Goal: Task Accomplishment & Management: Complete application form

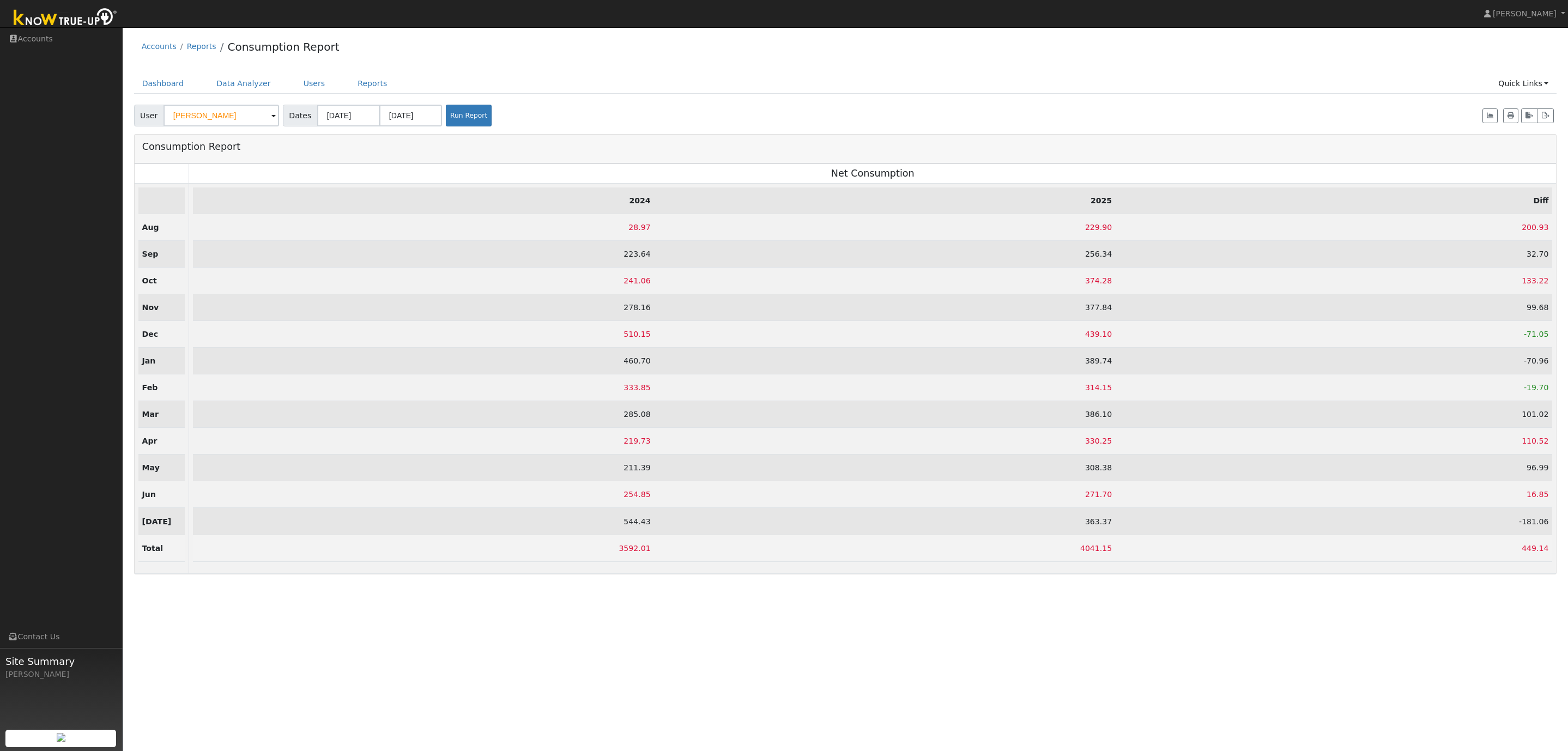
click at [559, 49] on div "Accounts Reports Consumption Report" at bounding box center [846, 50] width 1424 height 33
click at [306, 85] on link "Users" at bounding box center [315, 83] width 38 height 20
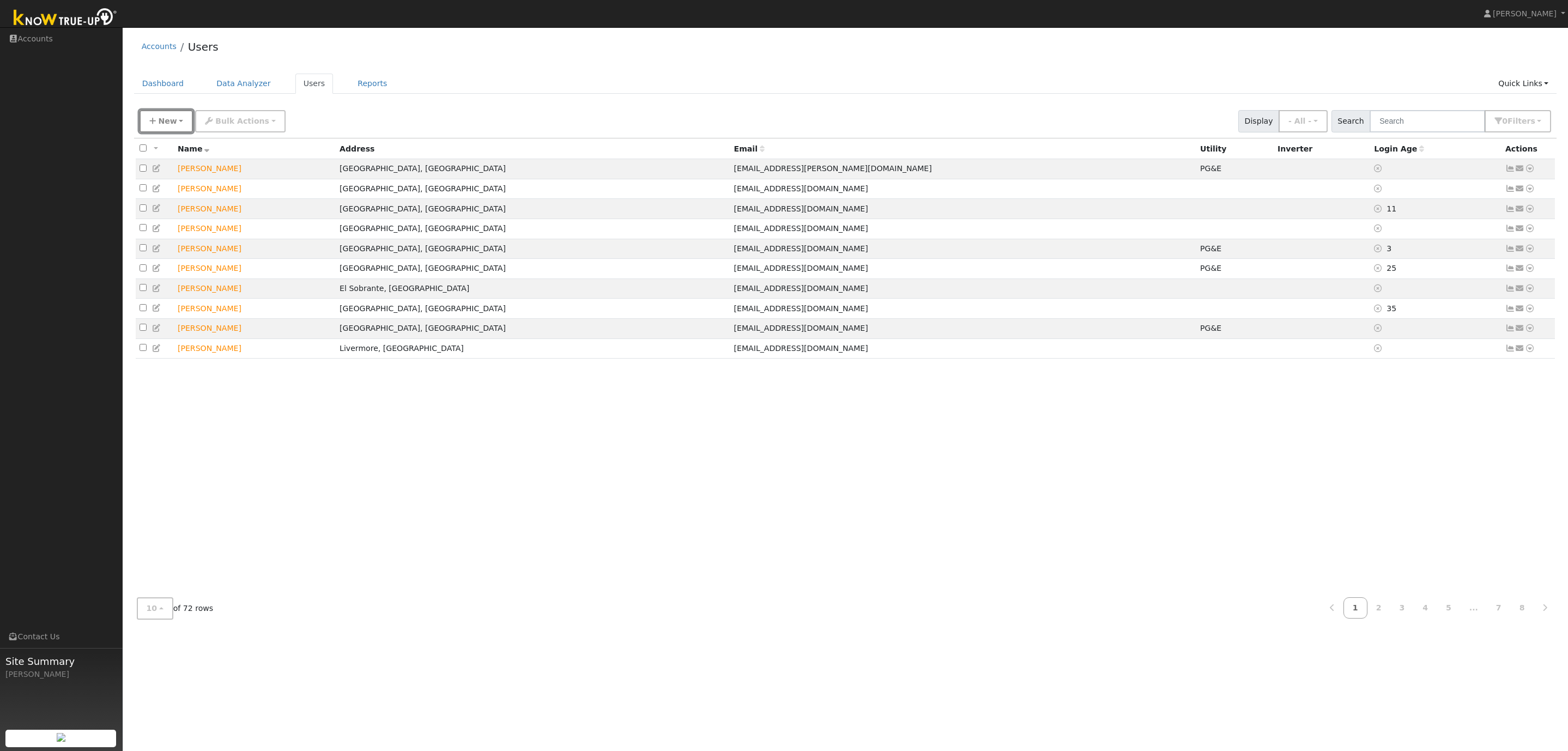
click at [167, 122] on span "New" at bounding box center [167, 120] width 18 height 9
click at [173, 145] on link "Quick Add" at bounding box center [186, 144] width 91 height 15
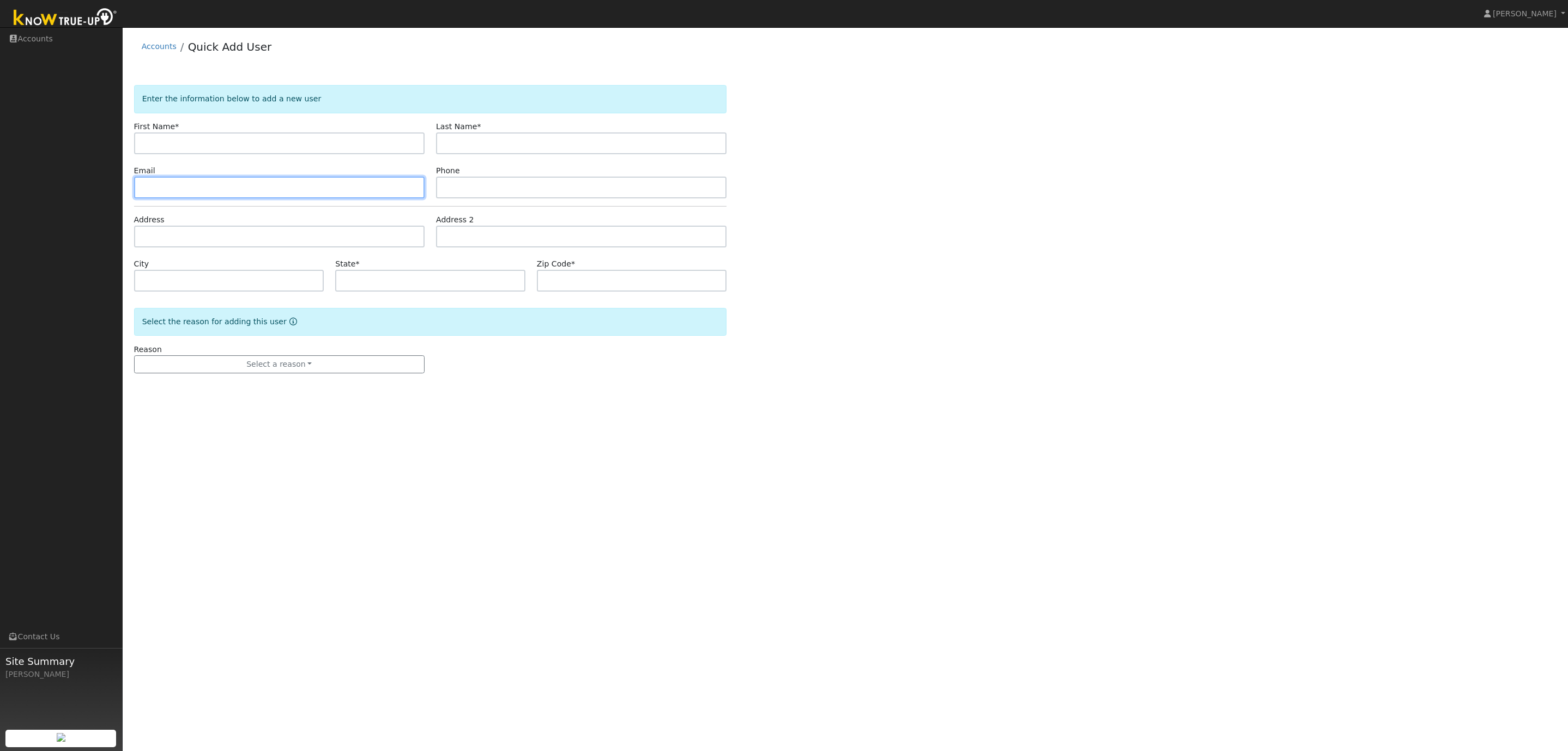
click at [213, 188] on input "text" at bounding box center [279, 187] width 291 height 21
paste input "shwp312@hotmail.com"
type input "shwp312@hotmail.com"
click at [241, 144] on input "text" at bounding box center [279, 143] width 291 height 21
paste input "Sylvia Park"
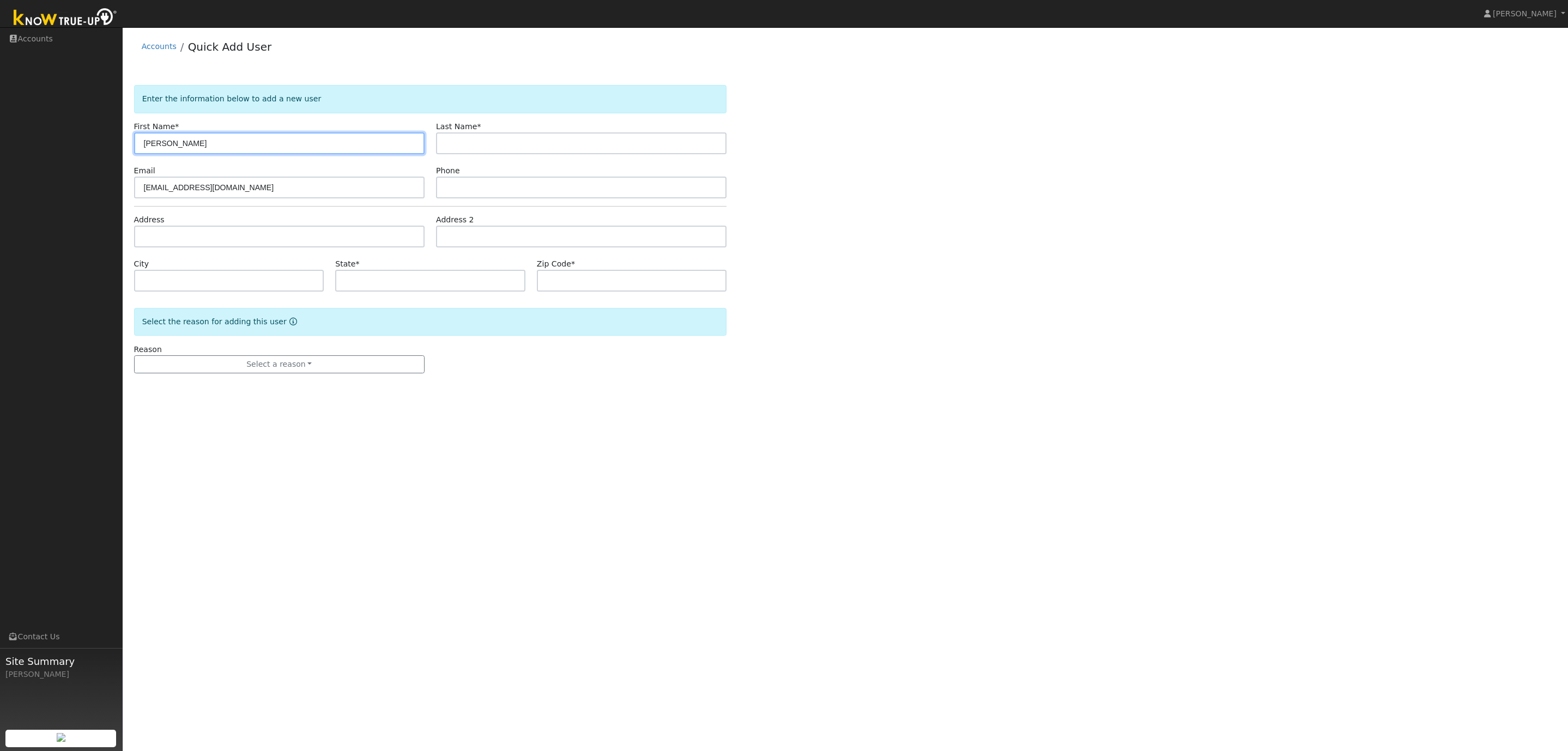
type input "Sylvia Park"
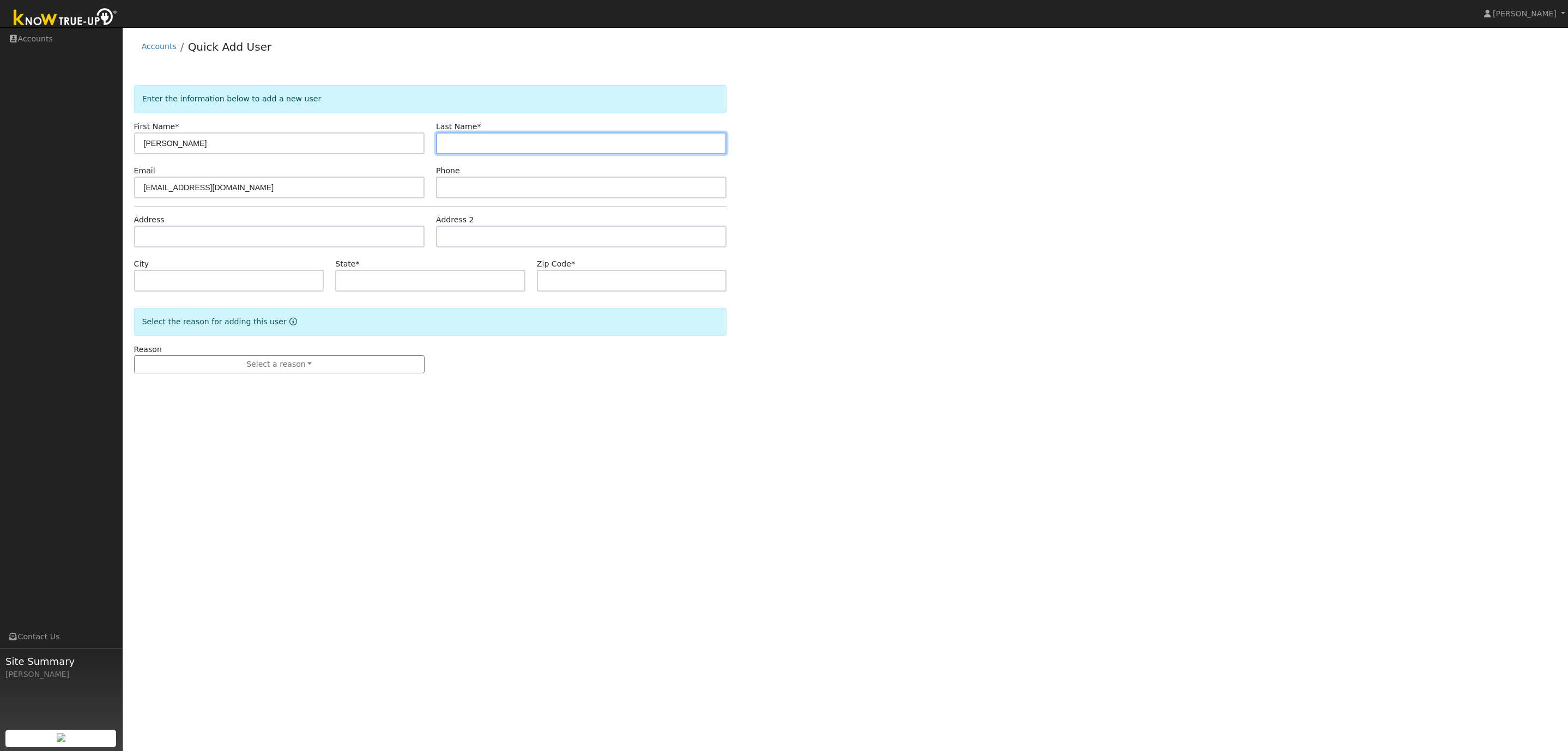
click at [495, 142] on input "text" at bounding box center [581, 143] width 291 height 21
paste input "Sylvia Park"
click at [470, 146] on input "Sylvia Park" at bounding box center [581, 143] width 291 height 21
type input "Park"
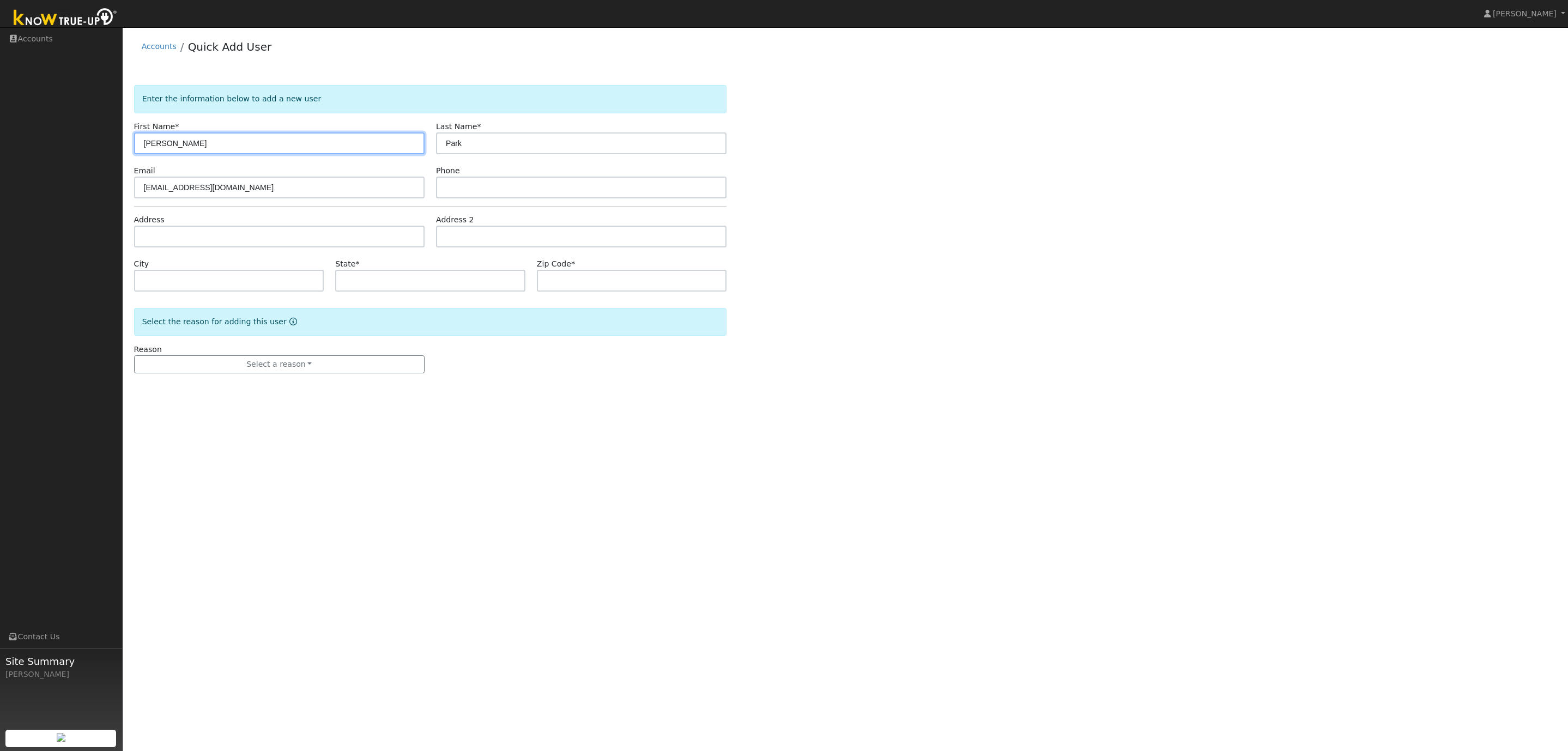
click at [263, 148] on input "Sylvia Park" at bounding box center [279, 143] width 291 height 21
type input "Sylvia"
click at [481, 183] on input "text" at bounding box center [581, 187] width 291 height 21
paste input "9257192533"
type input "9257192533"
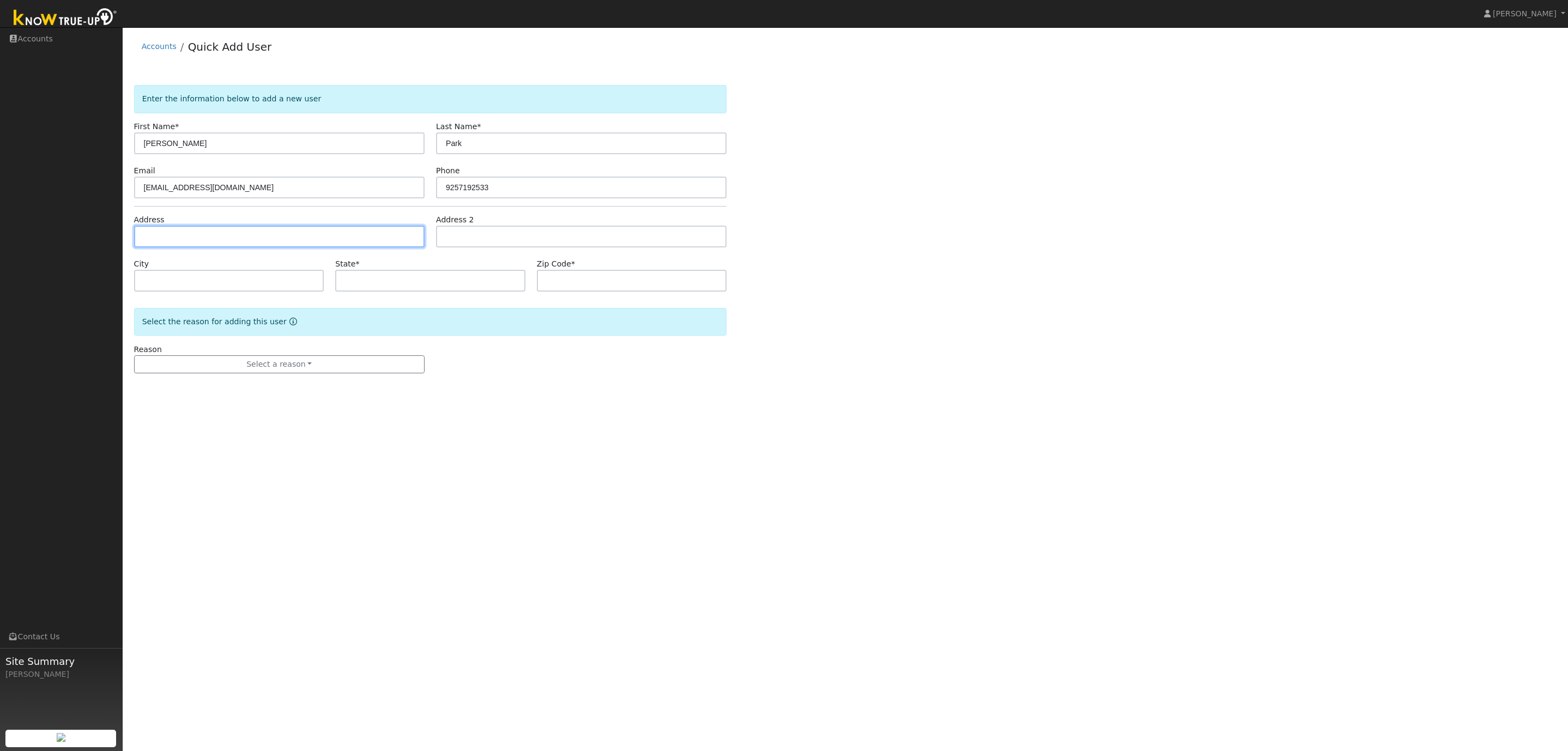
click at [169, 237] on input "text" at bounding box center [279, 236] width 291 height 21
paste input "3308 Pine Valley Rd, San Ramon, CA 94583"
type input "3308 Pine Valley Road"
type input "San Ramon"
type input "CA"
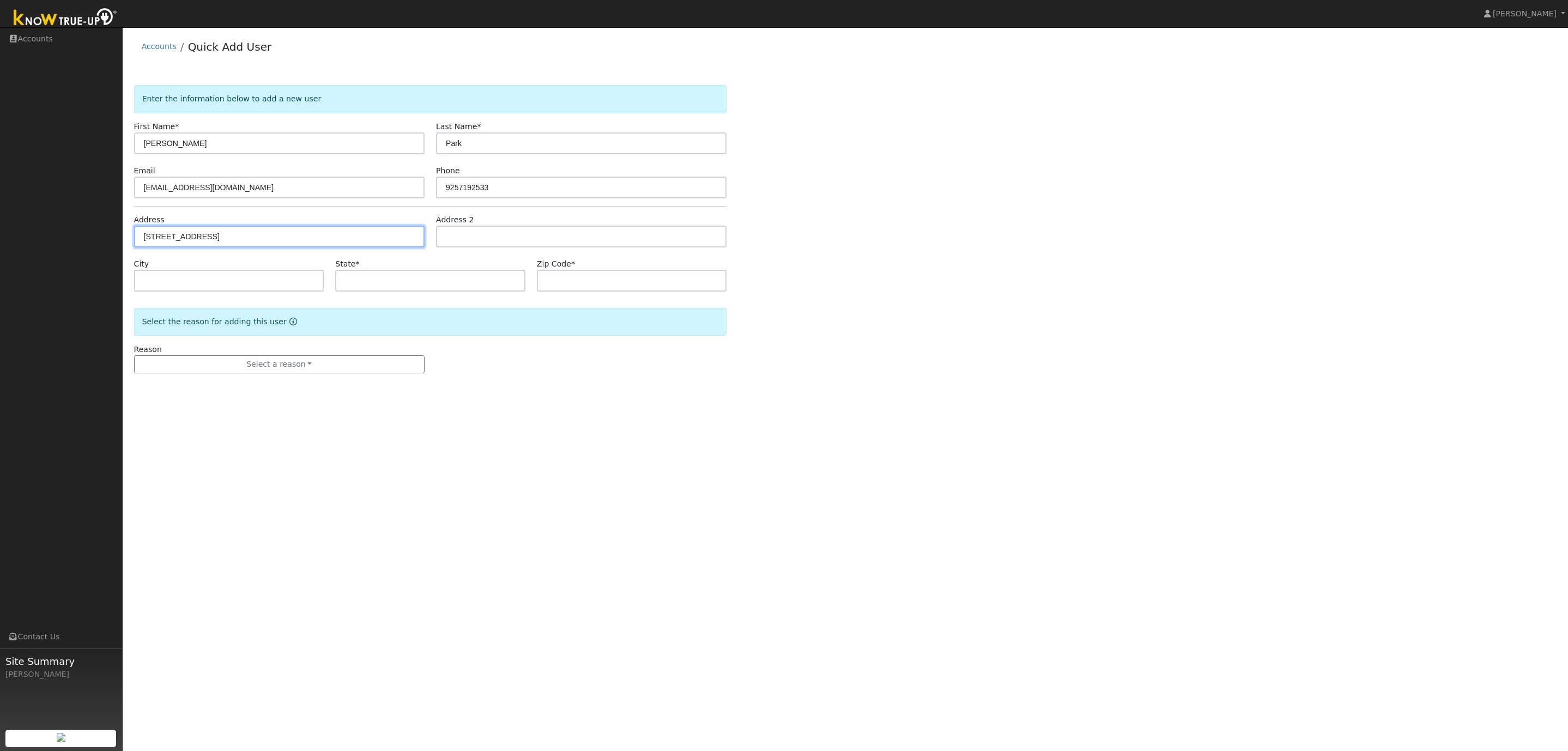
type input "94583"
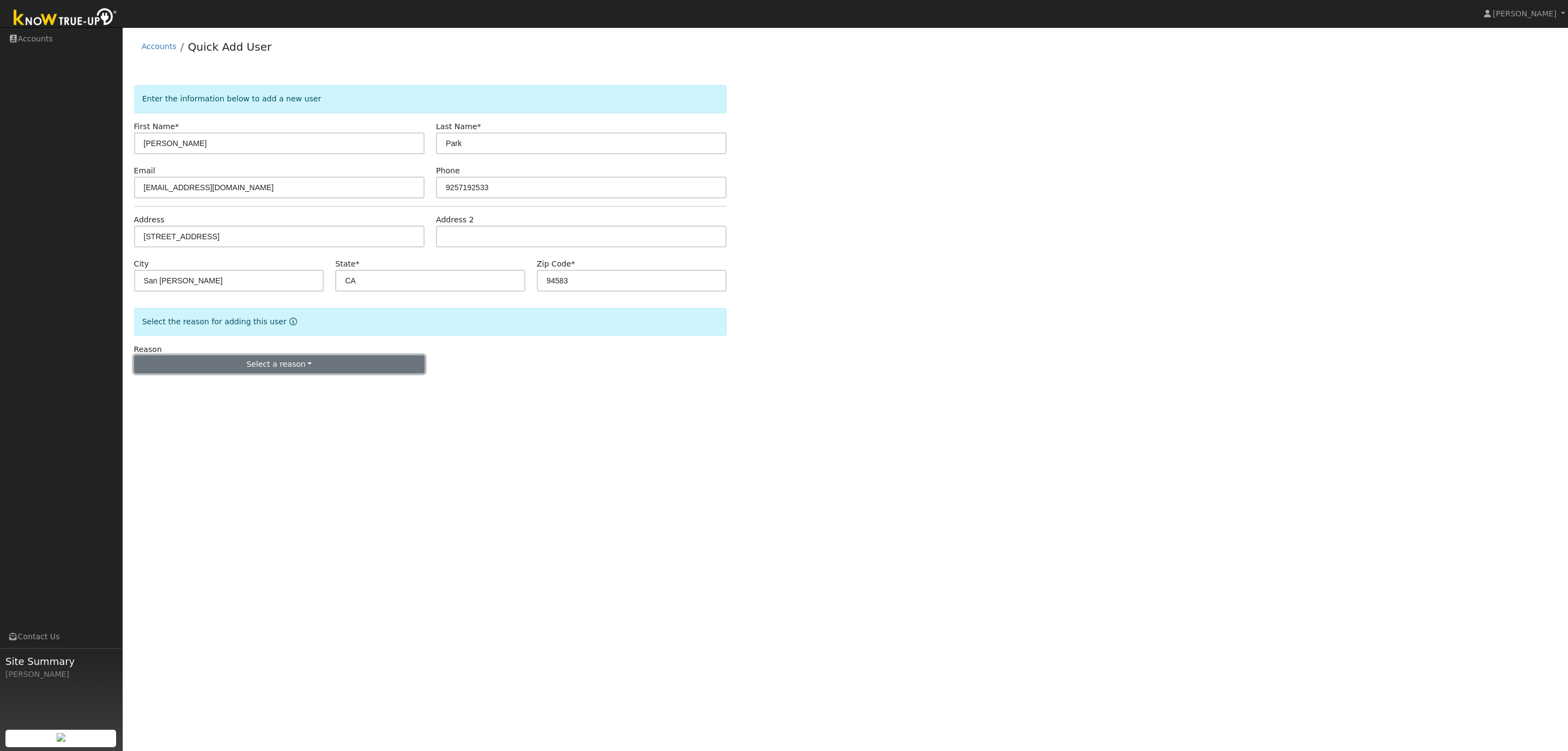
click at [273, 371] on button "Select a reason" at bounding box center [279, 364] width 291 height 18
click at [214, 390] on link "New lead" at bounding box center [195, 386] width 121 height 15
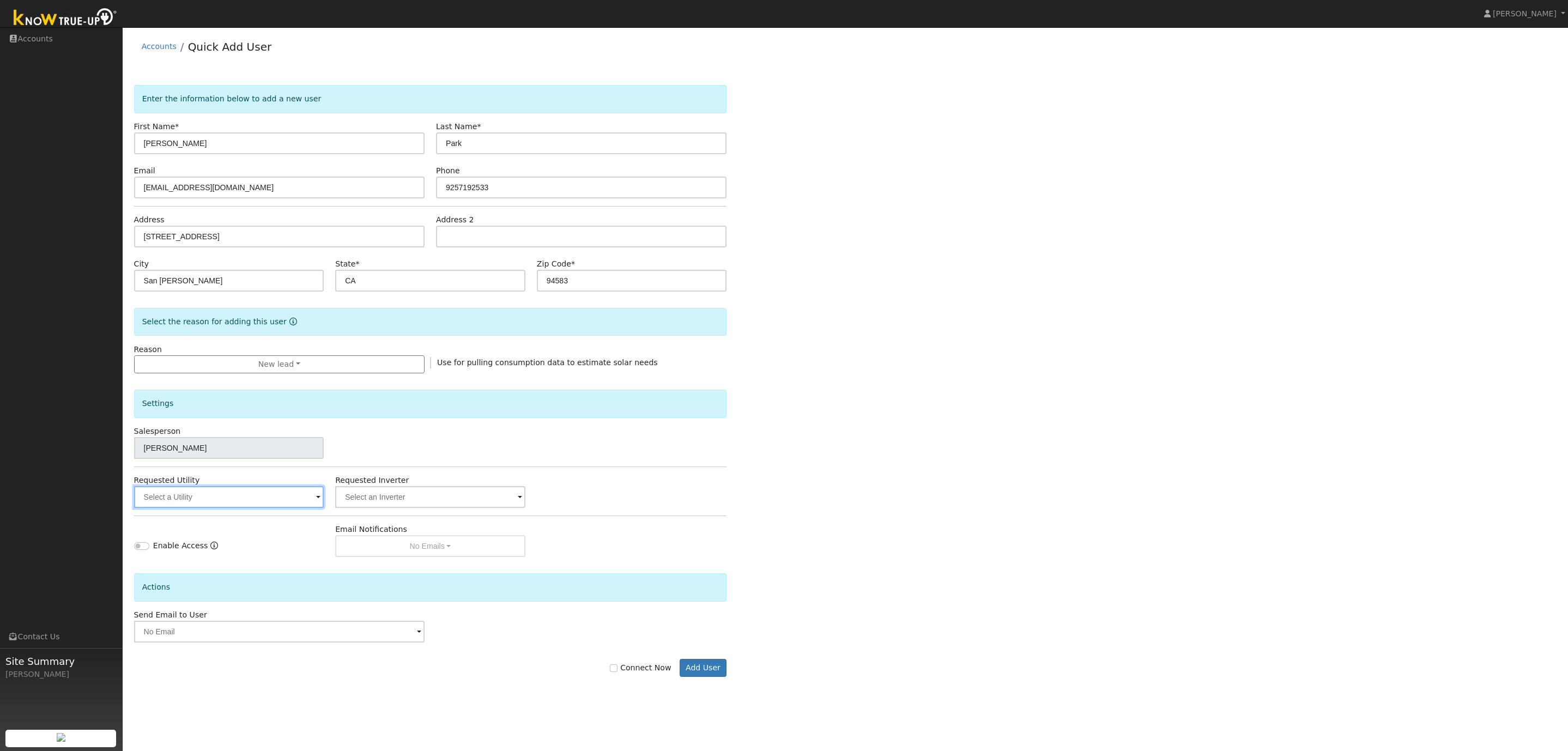
click at [287, 497] on input "text" at bounding box center [229, 497] width 190 height 21
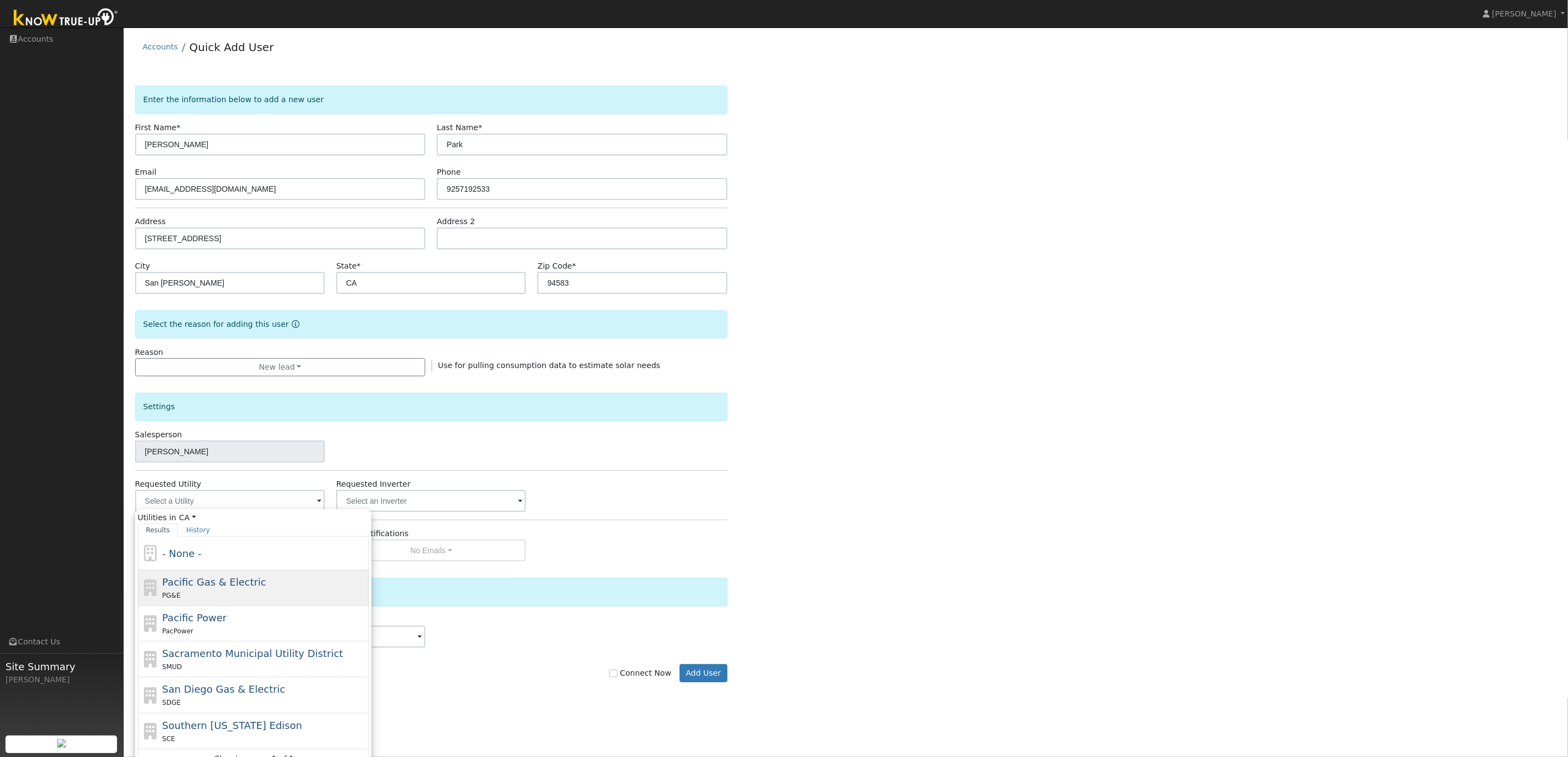
click at [247, 592] on div "PG&E" at bounding box center [264, 595] width 204 height 12
type input "Pacific Gas & Electric"
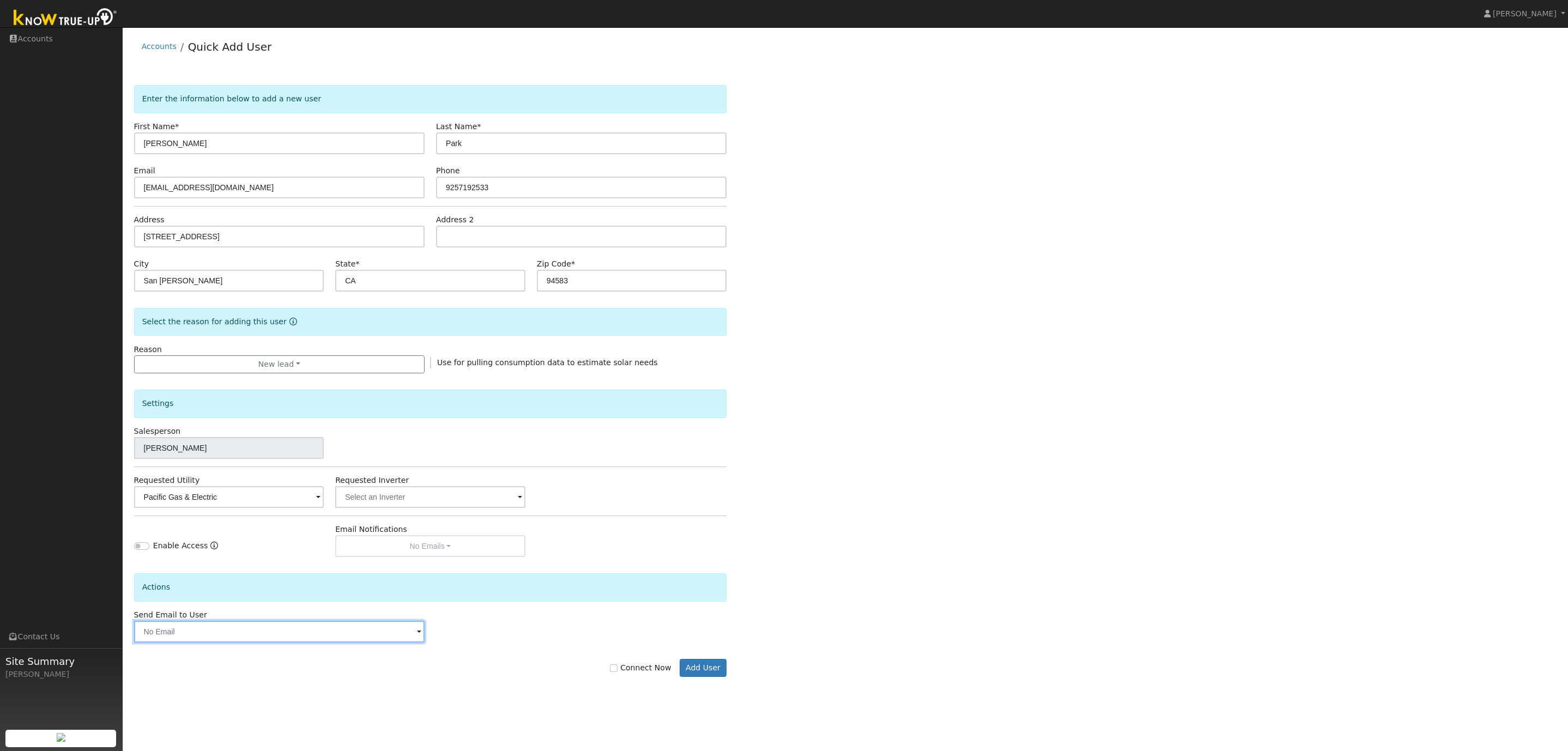
click at [380, 640] on input "text" at bounding box center [279, 631] width 291 height 21
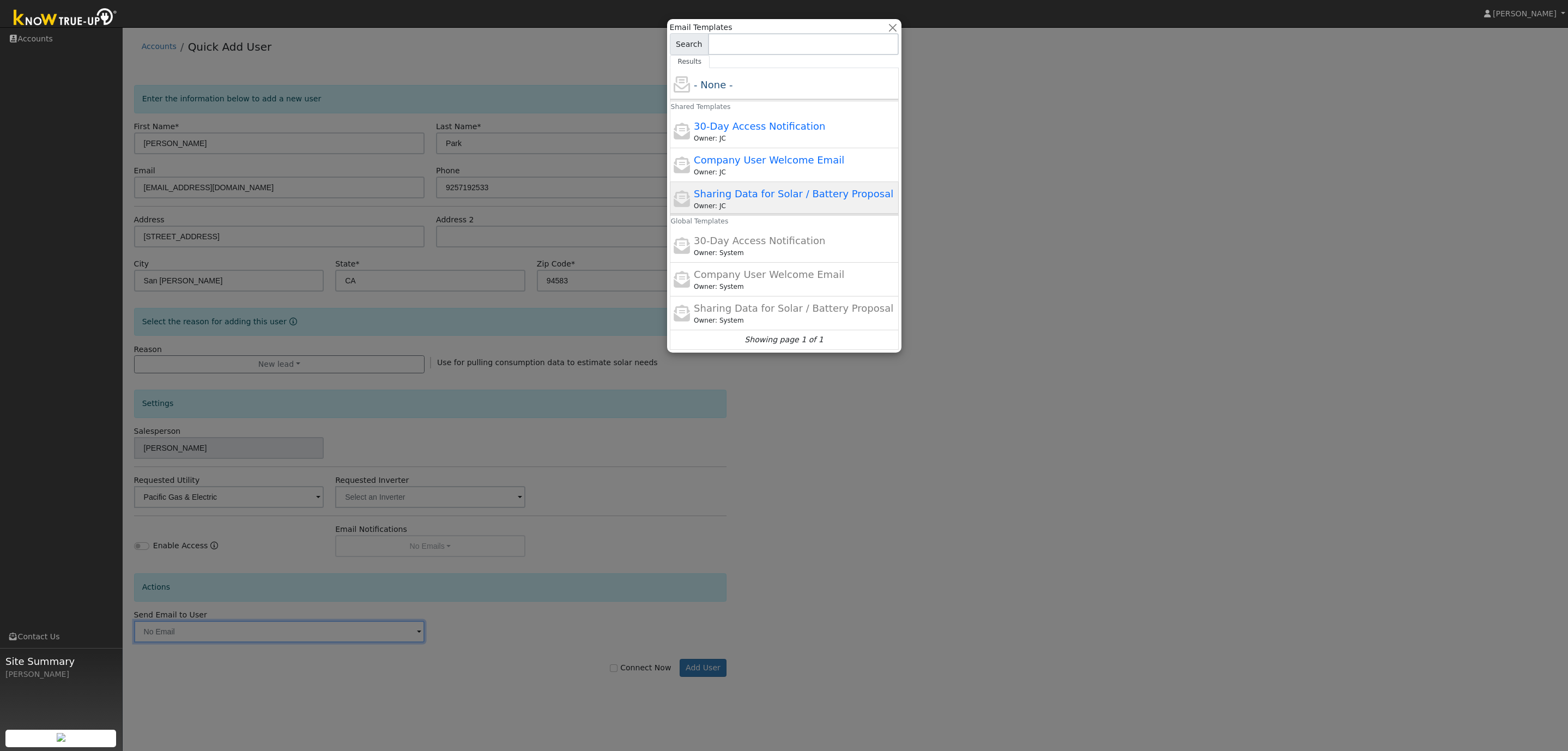
click at [731, 193] on span "Sharing Data for Solar / Battery Proposal" at bounding box center [793, 194] width 200 height 12
type input "Sharing Data for Solar / Battery Proposal"
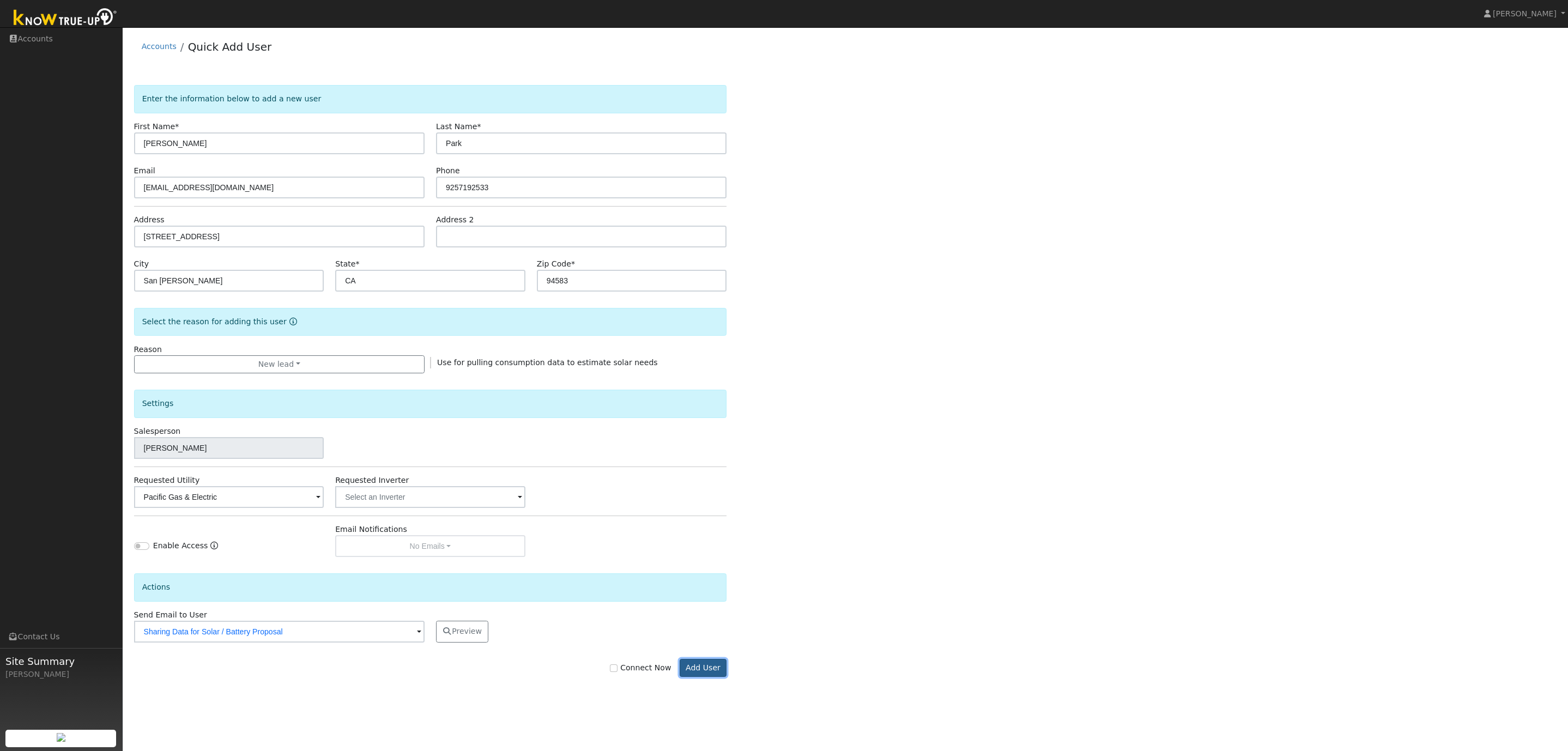
click at [711, 674] on button "Add User" at bounding box center [703, 668] width 47 height 18
